Goal: Communication & Community: Answer question/provide support

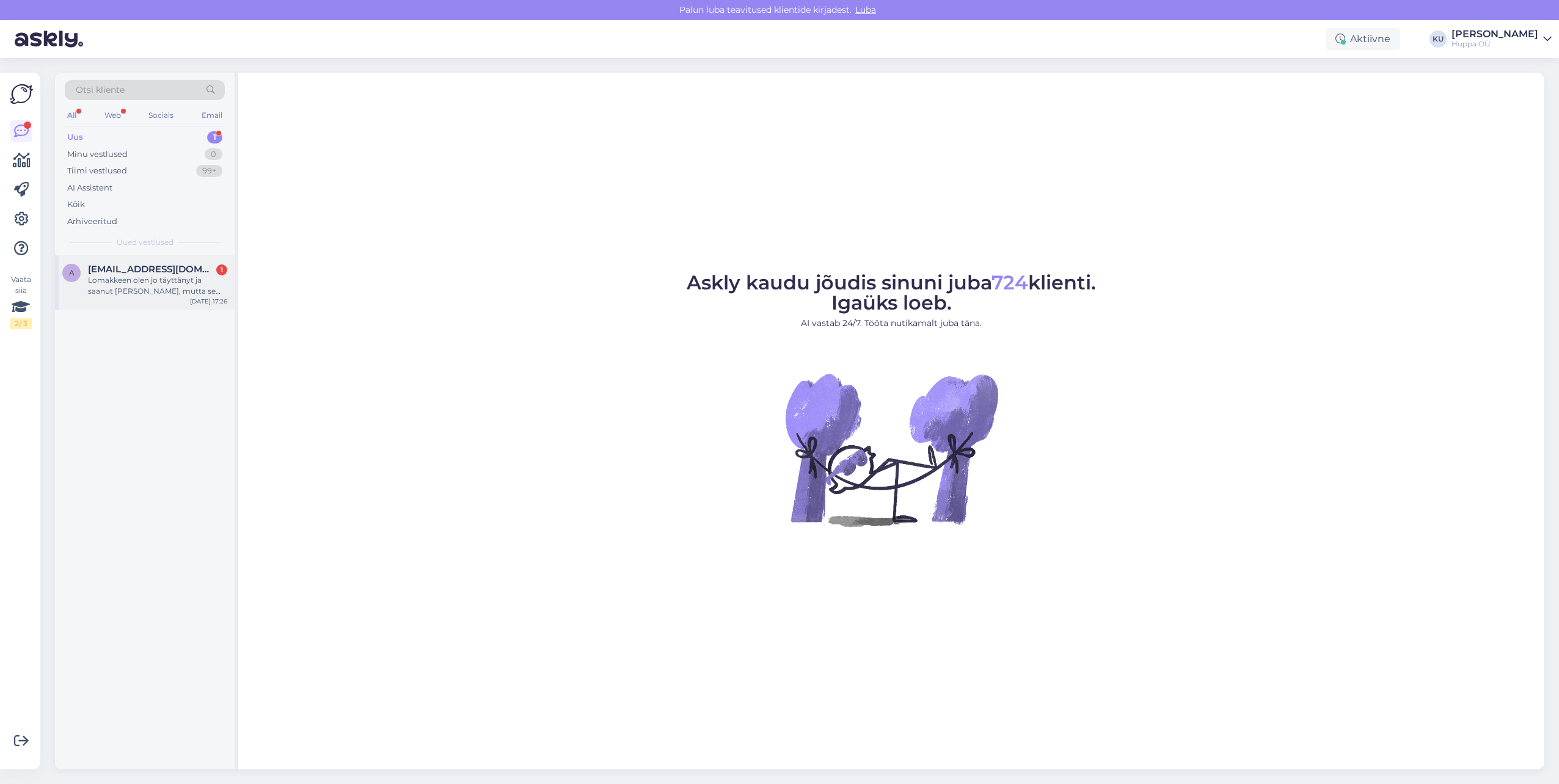
click at [150, 279] on div "Lomakkeen olen jo täyttänyt ja saanut [PERSON_NAME], mutta se ilmoittaa, että p…" at bounding box center [157, 286] width 139 height 22
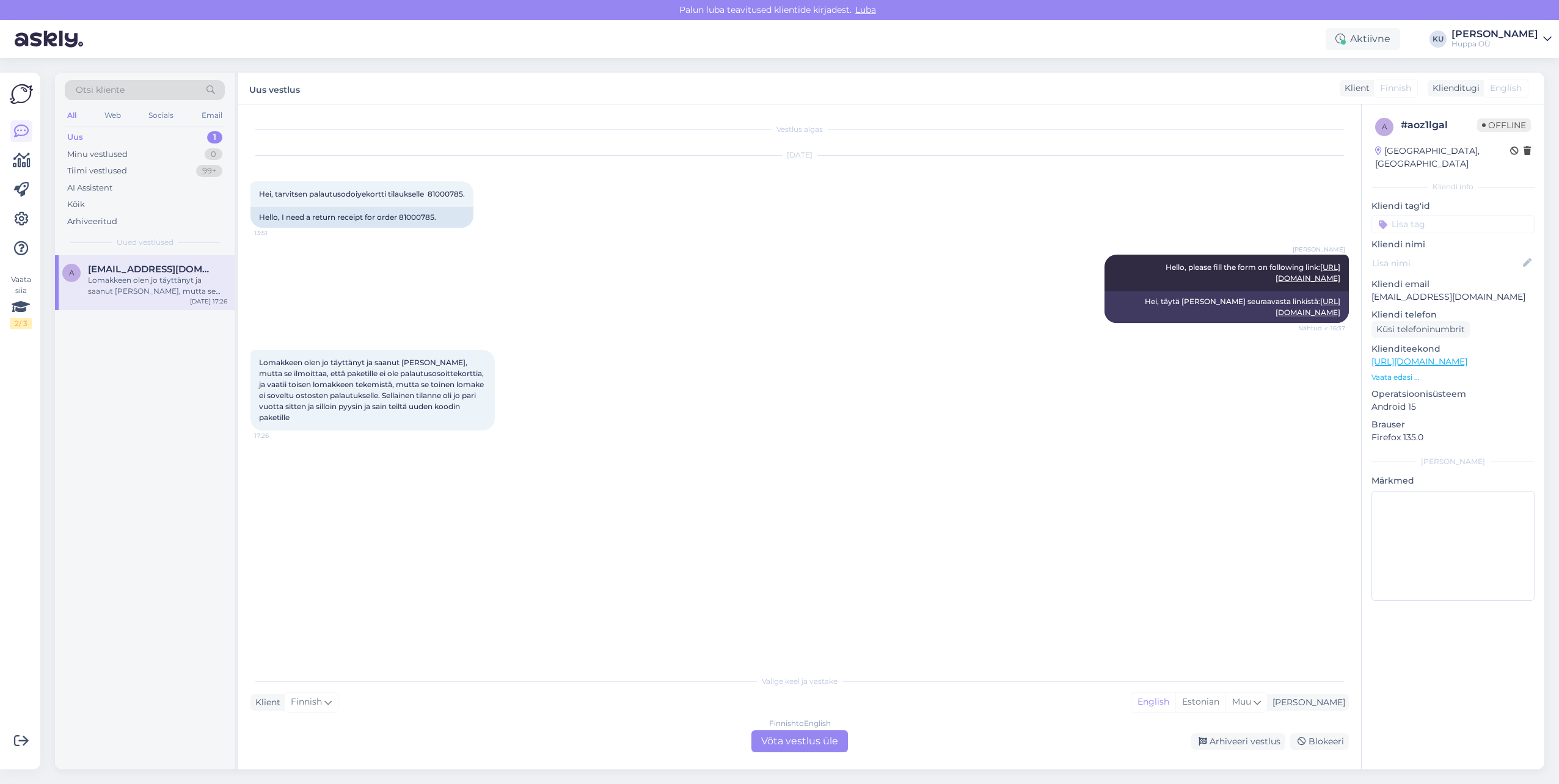
click at [783, 740] on div "Finnish to English Võta vestlus üle" at bounding box center [800, 741] width 96 height 22
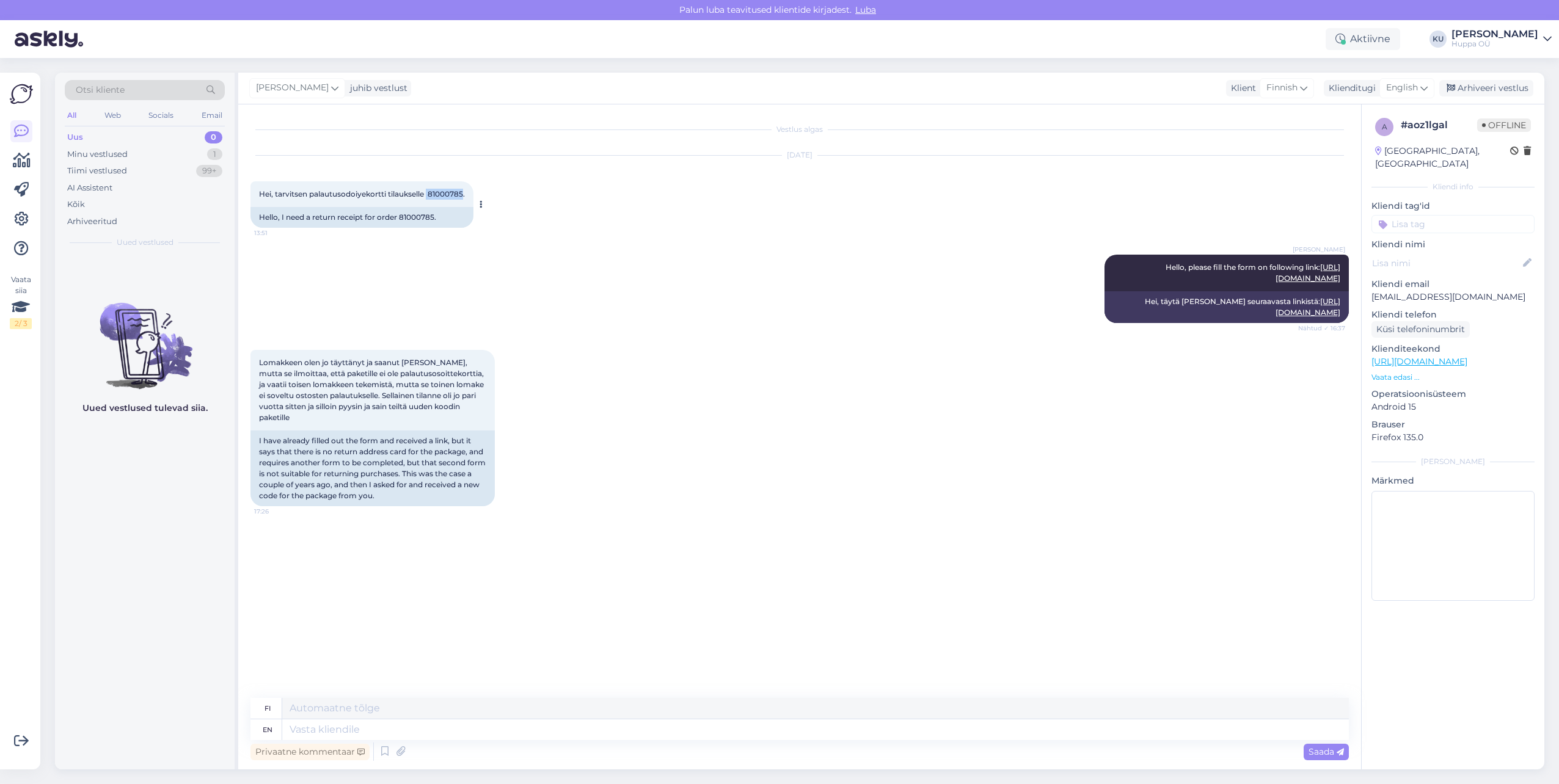
drag, startPoint x: 430, startPoint y: 194, endPoint x: 466, endPoint y: 198, distance: 36.2
click at [465, 198] on span "Hei, tarvitsen palautusodoiyekortti tilaukselle 81000785." at bounding box center [362, 194] width 206 height 9
copy span "81000785"
click at [363, 727] on textarea at bounding box center [815, 730] width 1067 height 21
type textarea "Hello,"
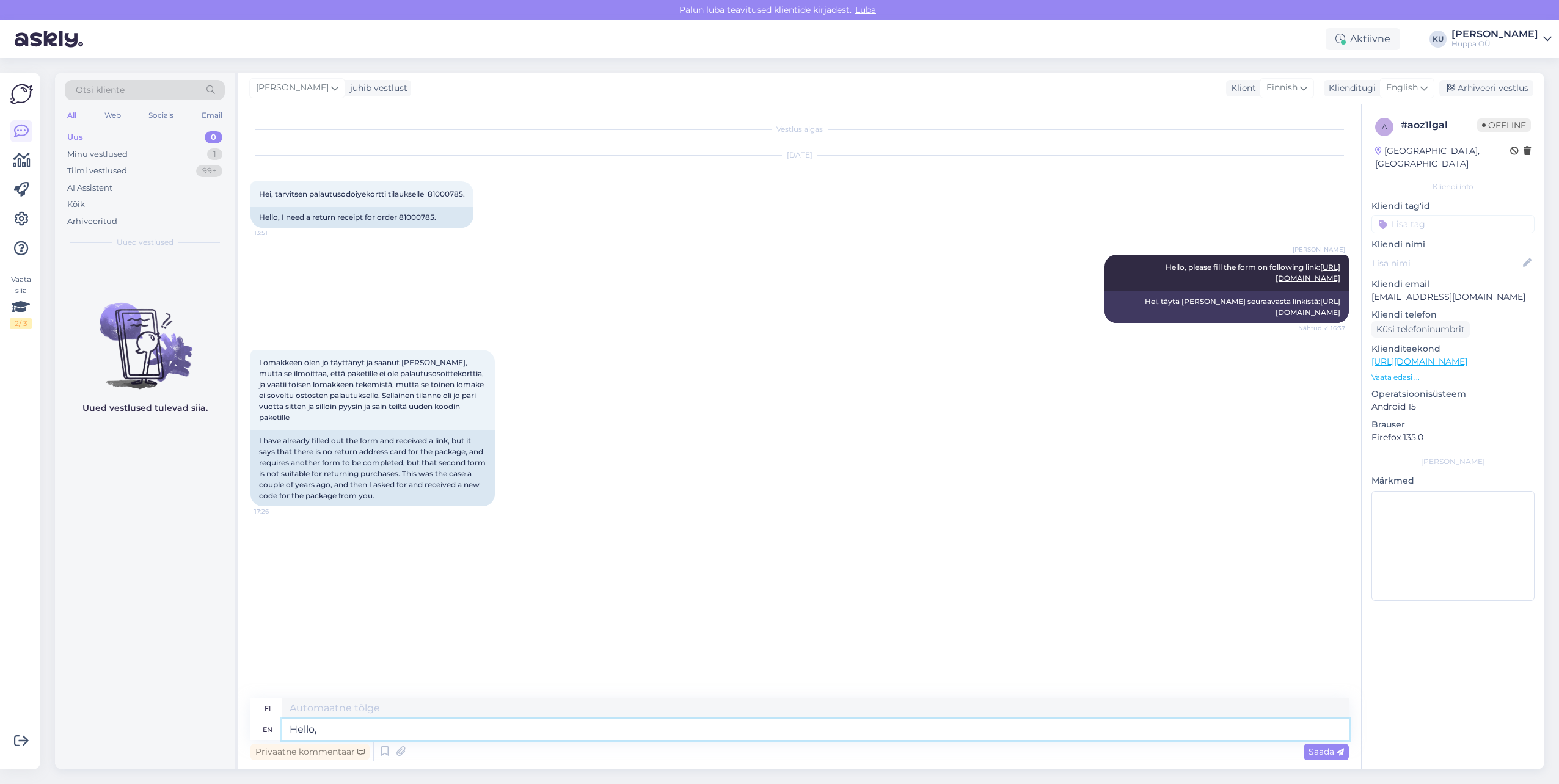
type textarea "Hei,"
type textarea "Hello, We"
type textarea "Hei, me"
type textarea "Hello, We have re"
type textarea "Hei, meillä on"
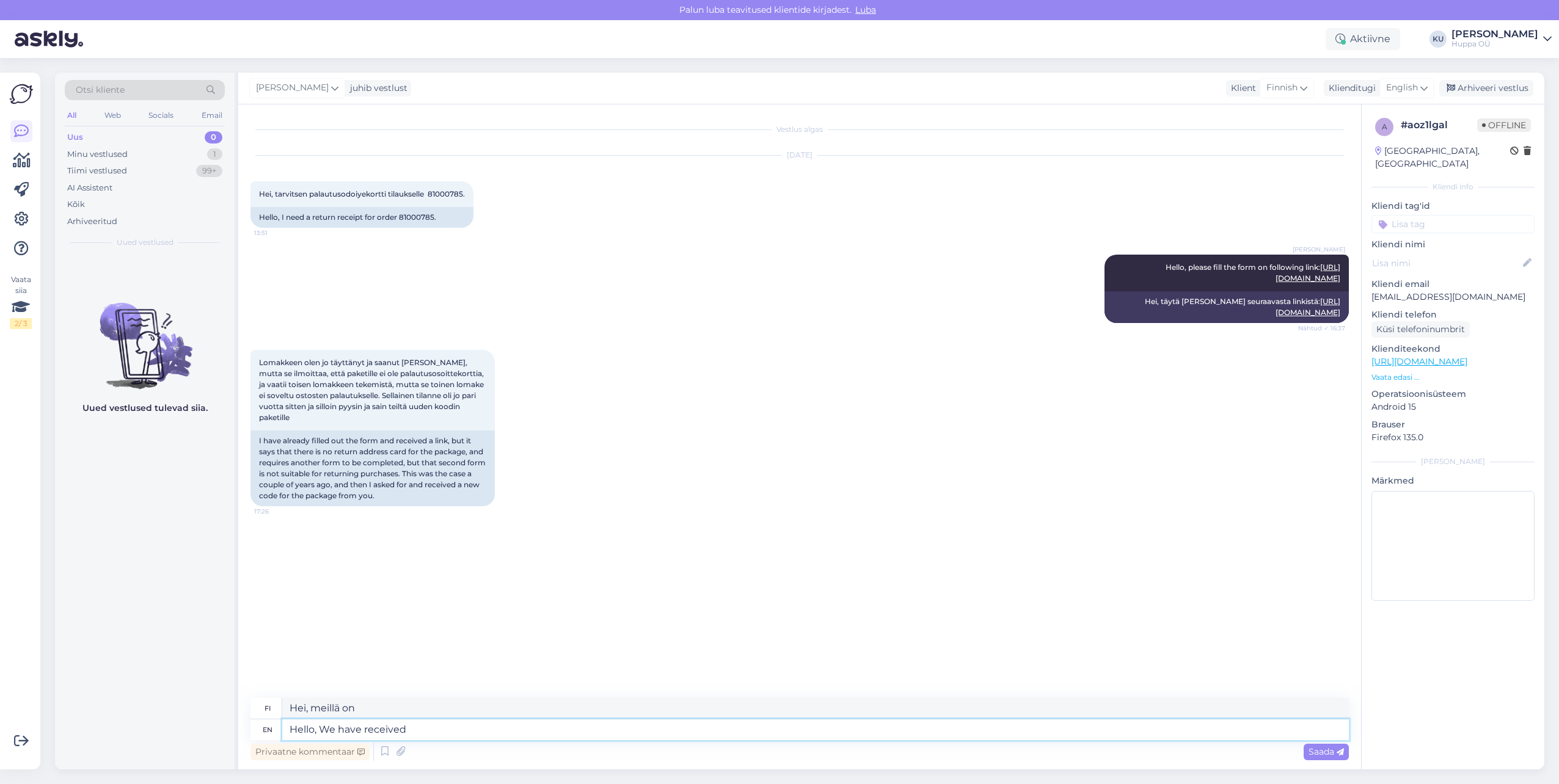
type textarea "Hello, We have received"
type textarea "[PERSON_NAME], [PERSON_NAME] vastaanottaneet"
type textarea "Hello, We have received your e"
type textarea "[PERSON_NAME], olemme vastaanottaneet viestisi"
type textarea "Hello, We have received your e-mil"
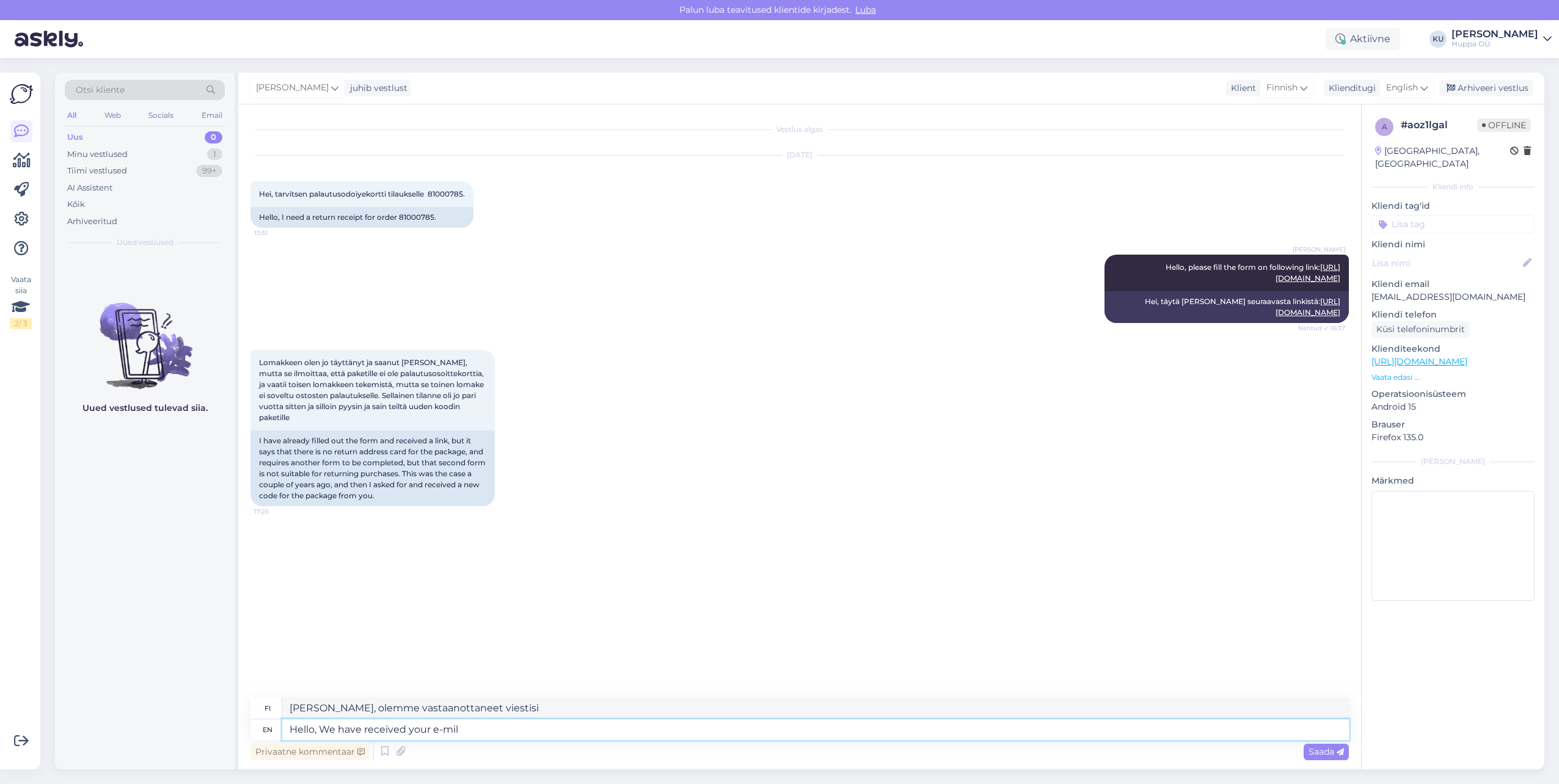
type textarea "[PERSON_NAME], [PERSON_NAME] vastaanottaneet sähköpostisi"
type textarea "Hello, We have received your e-mail and"
type textarea "[PERSON_NAME], [PERSON_NAME] vastaanottaneet sähköpostisi ja"
type textarea "Hello, We have received your e-mail and answer"
type textarea "[PERSON_NAME], [PERSON_NAME] vastaanottaneet sähköpostisi ja vastauksesi"
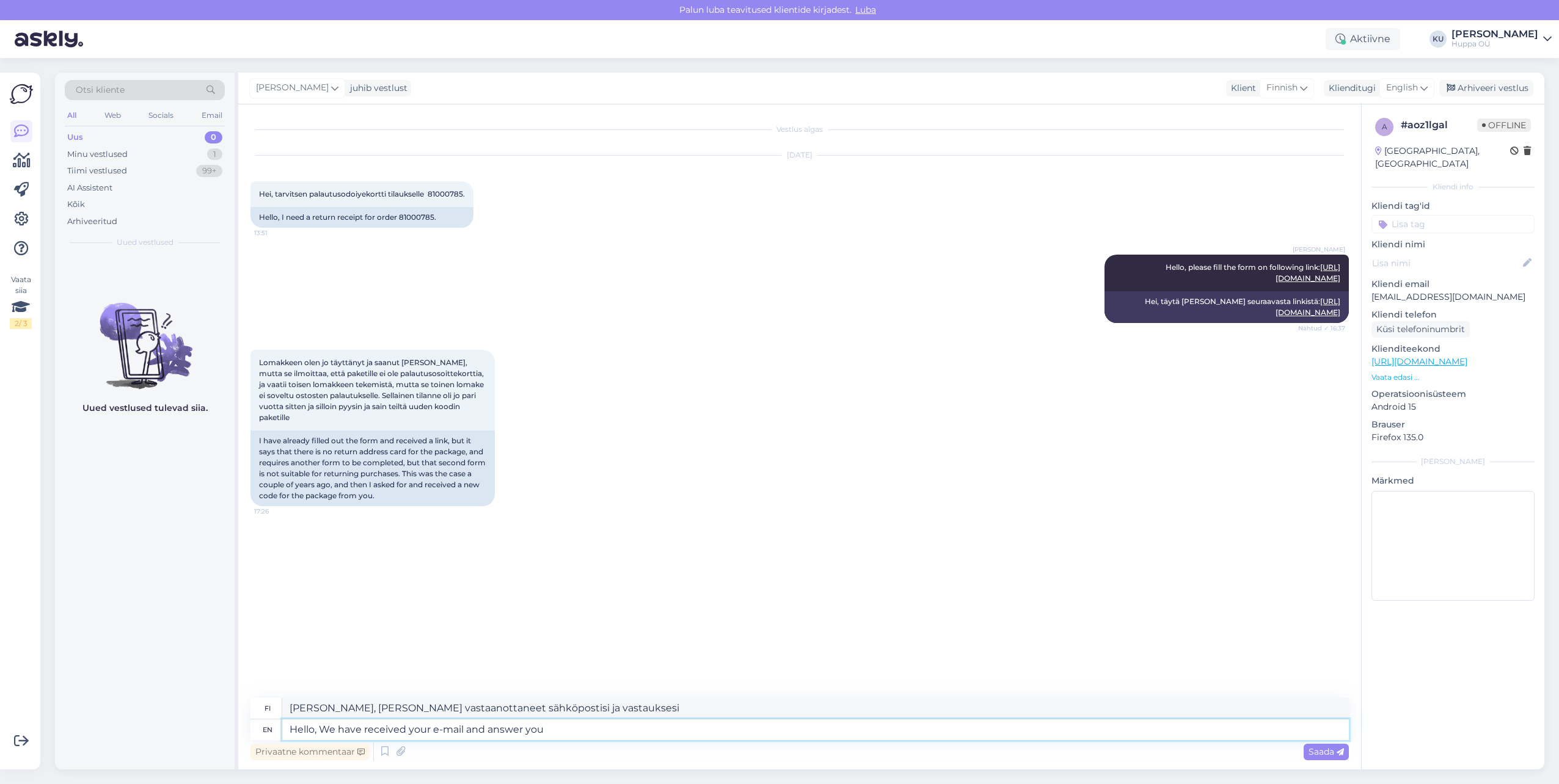
type textarea "Hello, We have received your e-mail and answer you"
type textarea "[PERSON_NAME], [PERSON_NAME] vastaanottaneet sähköpostisi ja vastaamme sinulle"
type textarea "Hello, We have received your e-mail and answer you shortly."
type textarea "[PERSON_NAME], [PERSON_NAME] vastaanottaneet sähköpostisi ja vastaamme sinulle …"
type textarea "Hello, We have received your e-mail and answer you shortly."
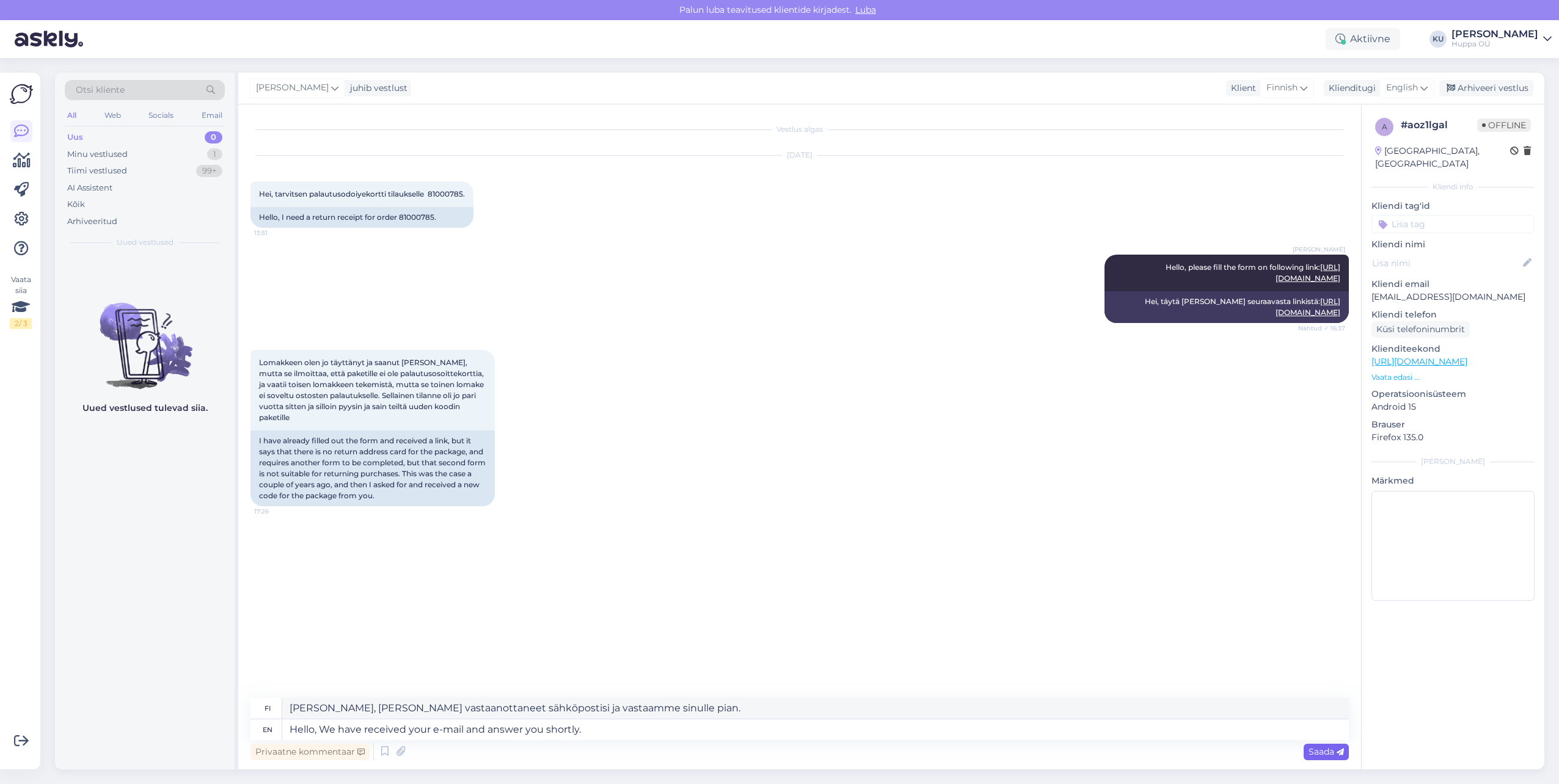
click at [1321, 752] on span "Saada" at bounding box center [1326, 752] width 36 height 11
